Goal: Transaction & Acquisition: Download file/media

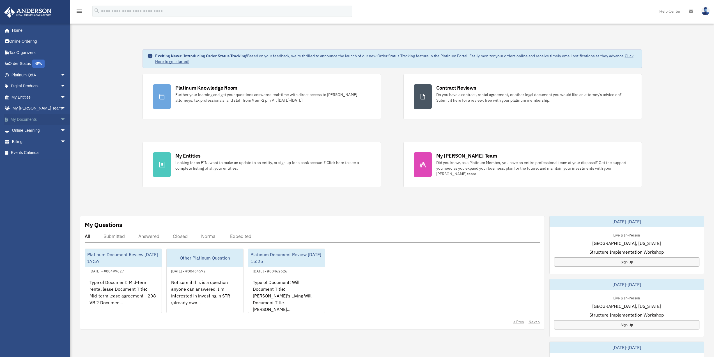
click at [60, 118] on span "arrow_drop_down" at bounding box center [65, 120] width 11 height 12
click at [29, 128] on link "Box" at bounding box center [41, 130] width 66 height 11
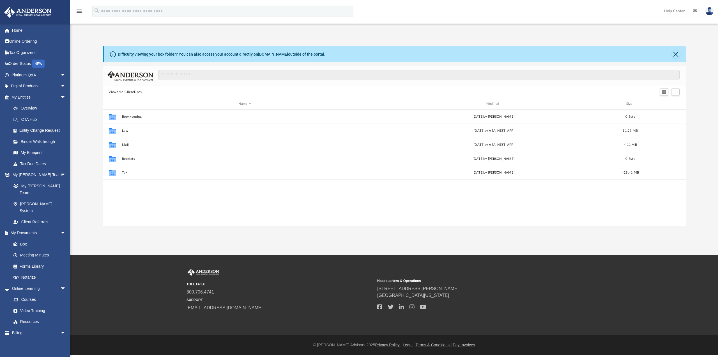
scroll to position [123, 579]
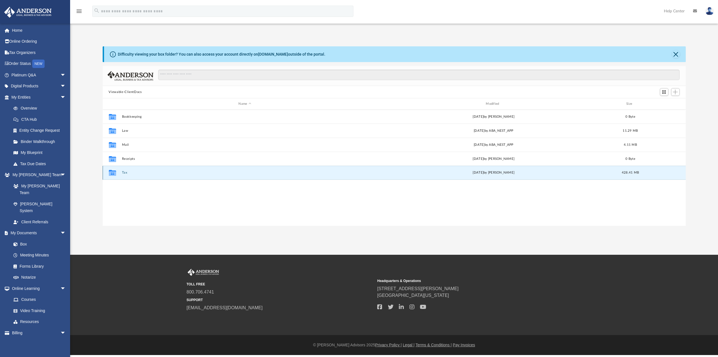
click at [125, 171] on button "Tax" at bounding box center [245, 173] width 246 height 4
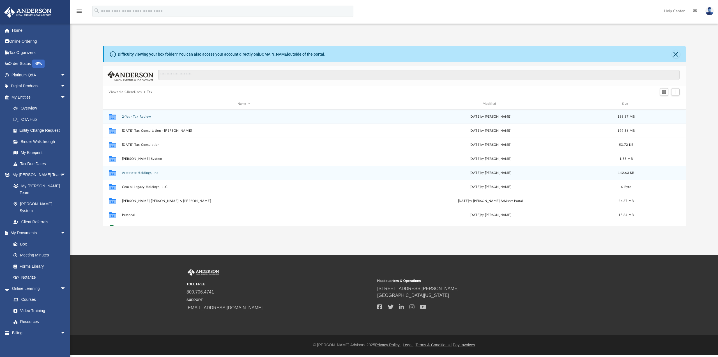
scroll to position [10, 0]
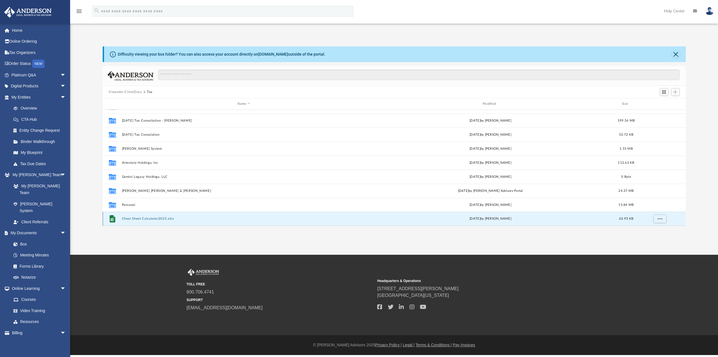
click at [142, 218] on button "Cheat Sheet Calculator2025.xlsx" at bounding box center [244, 219] width 244 height 4
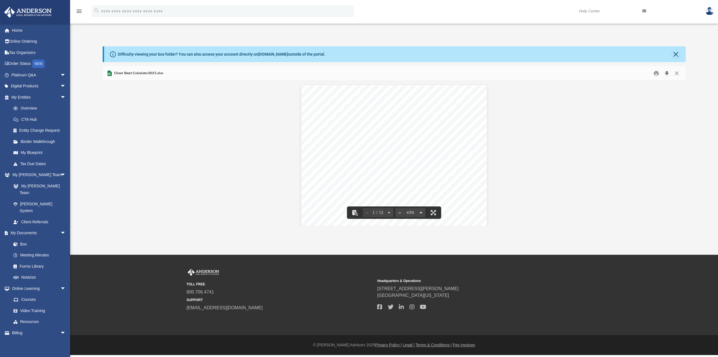
click at [667, 73] on button "Download" at bounding box center [667, 73] width 10 height 9
